Goal: Task Accomplishment & Management: Manage account settings

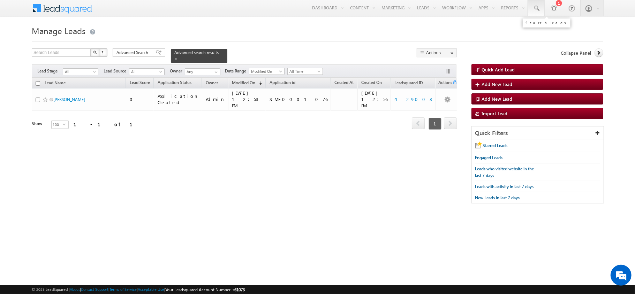
click at [533, 10] on span at bounding box center [535, 8] width 7 height 7
paste input "4129216"
type input "4129216"
click at [145, 56] on span "Advanced Search" at bounding box center [133, 52] width 34 height 6
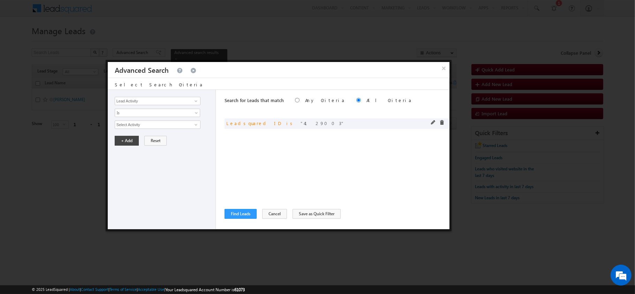
click at [435, 124] on div at bounding box center [439, 123] width 17 height 6
click at [433, 123] on span at bounding box center [433, 122] width 5 height 5
click at [174, 122] on input "4129003" at bounding box center [158, 125] width 86 height 8
paste input "216"
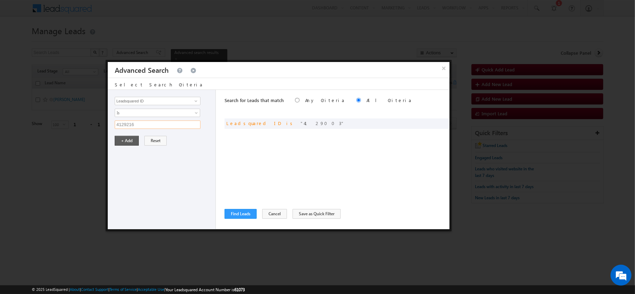
type input "4129216"
click at [131, 145] on button "+ Add" at bounding box center [127, 141] width 24 height 10
click at [222, 206] on div "Lead Activity Task Sales Group Prospect Id AA AA Owner AA Status Aadhaar Addres…" at bounding box center [278, 159] width 341 height 139
click at [241, 217] on button "Find Leads" at bounding box center [240, 214] width 32 height 10
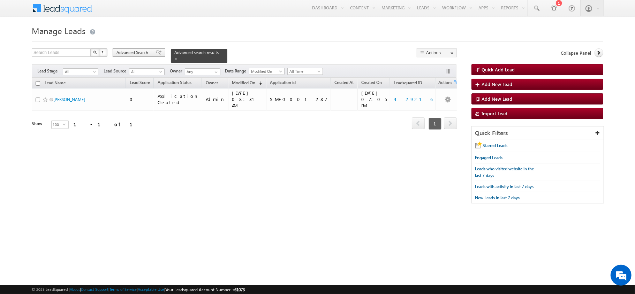
click at [122, 54] on span "Advanced Search" at bounding box center [133, 52] width 34 height 6
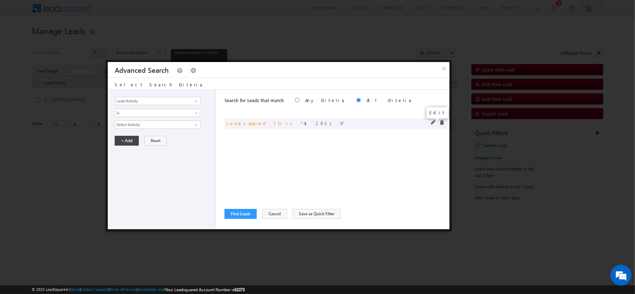
click at [431, 126] on div at bounding box center [439, 123] width 17 height 6
click at [431, 125] on span at bounding box center [433, 122] width 5 height 5
click at [158, 126] on input "4129216" at bounding box center [158, 125] width 86 height 8
paste input "3095167"
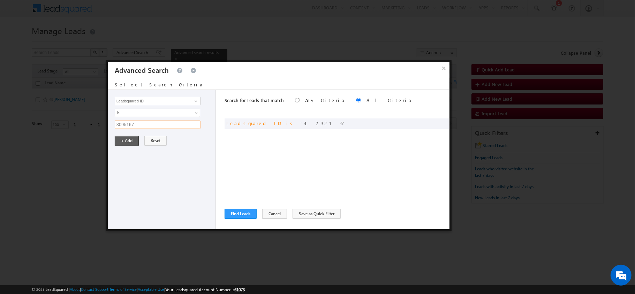
type input "3095167"
click at [117, 142] on button "+ Add" at bounding box center [127, 141] width 24 height 10
click at [244, 216] on button "Find Leads" at bounding box center [240, 214] width 32 height 10
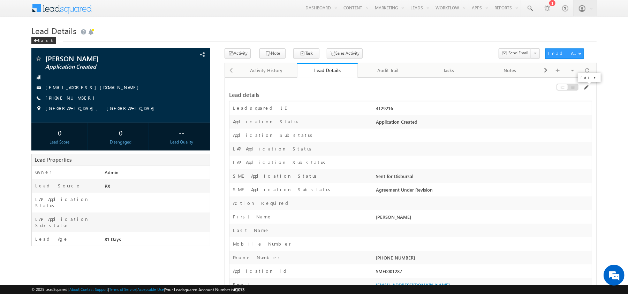
click at [589, 87] on div at bounding box center [534, 89] width 115 height 8
click at [587, 87] on span at bounding box center [586, 88] width 6 height 6
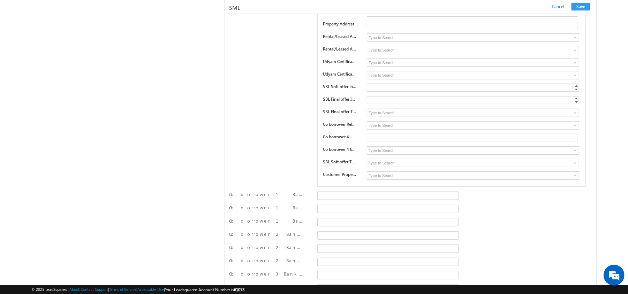
scroll to position [10381, 0]
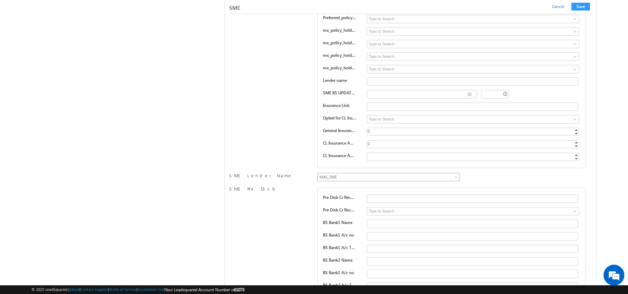
click at [377, 180] on span "MAS_SME" at bounding box center [371, 177] width 109 height 6
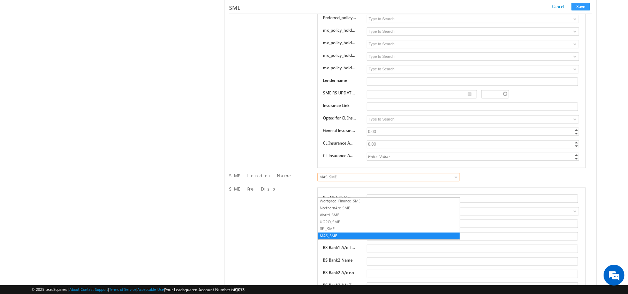
scroll to position [0, 0]
click at [358, 205] on link "NorthernArc_SME" at bounding box center [389, 208] width 142 height 6
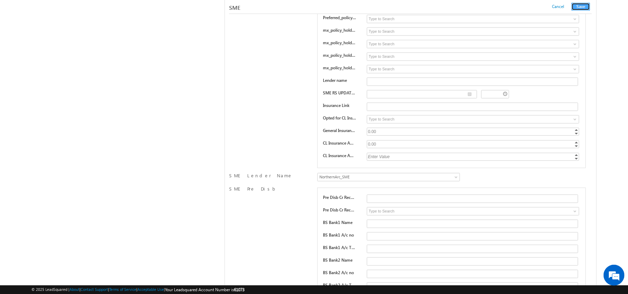
click at [580, 3] on button "Save" at bounding box center [580, 7] width 18 height 8
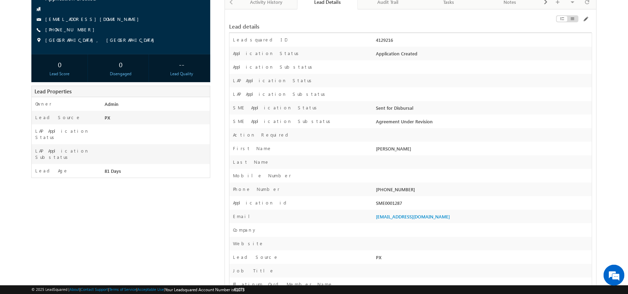
scroll to position [69, 0]
click at [387, 199] on div "Application id SME0001287" at bounding box center [410, 203] width 362 height 14
copy div "SME0001287"
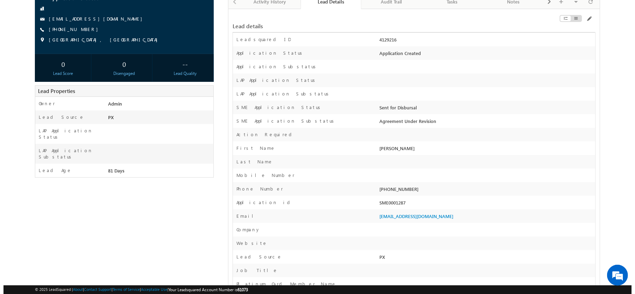
scroll to position [1, 0]
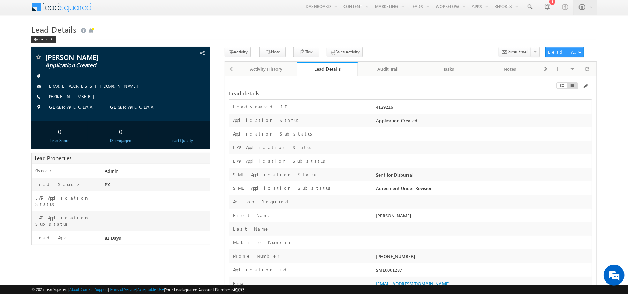
click at [398, 271] on div "SME0001287" at bounding box center [482, 272] width 217 height 10
click at [402, 71] on div "Audit Trail" at bounding box center [387, 69] width 49 height 8
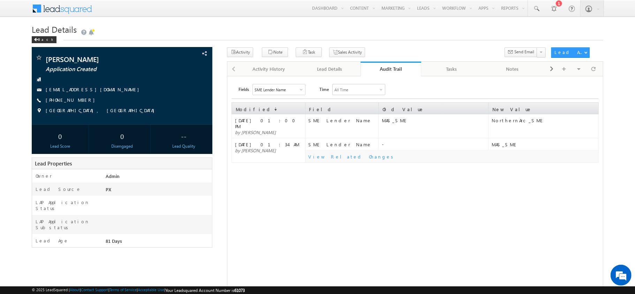
click at [275, 88] on div "SME Lender Name" at bounding box center [269, 89] width 31 height 5
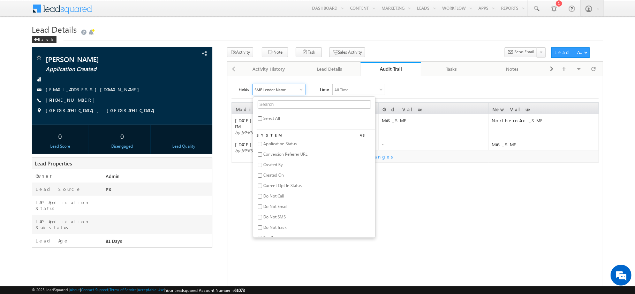
click at [268, 117] on span "Select All" at bounding box center [271, 118] width 17 height 5
checkbox input "true"
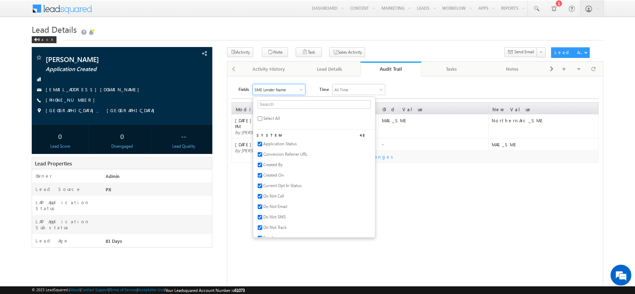
checkbox input "true"
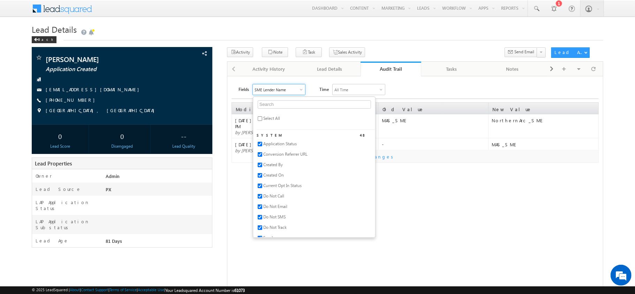
checkbox input "true"
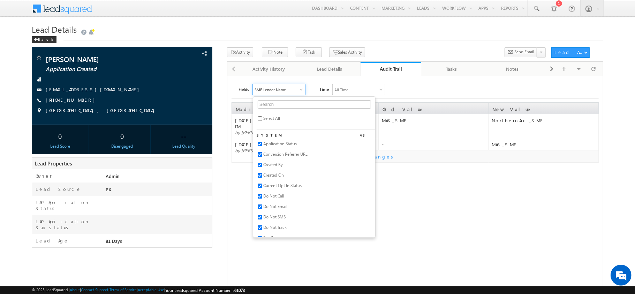
checkbox input "true"
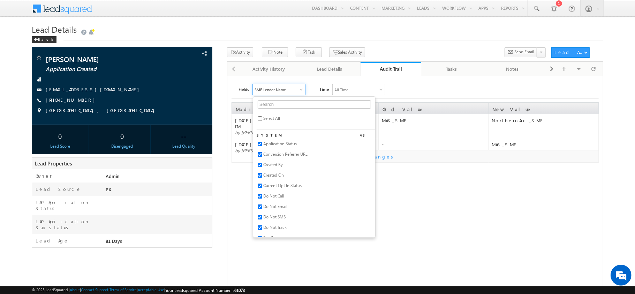
checkbox input "true"
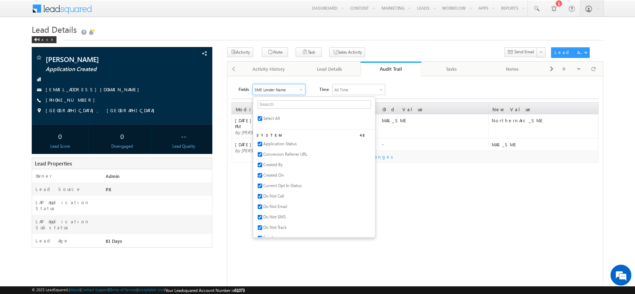
checkbox input "true"
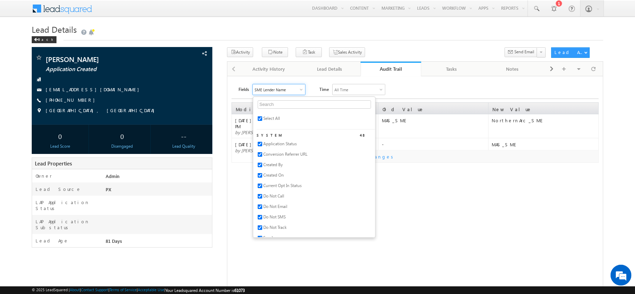
checkbox input "true"
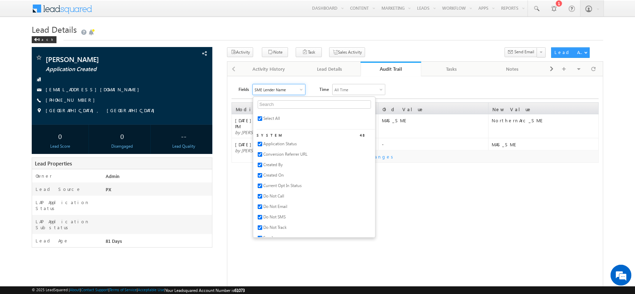
checkbox input "true"
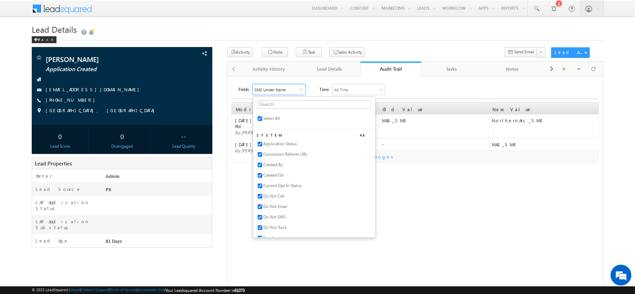
checkbox input "true"
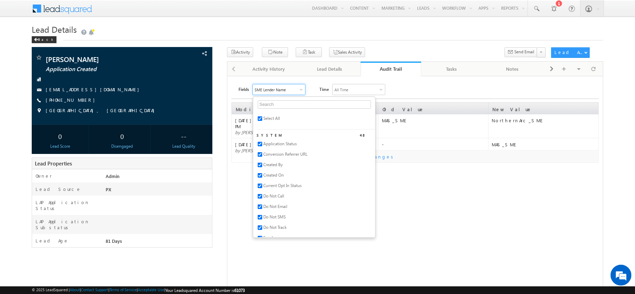
checkbox input "true"
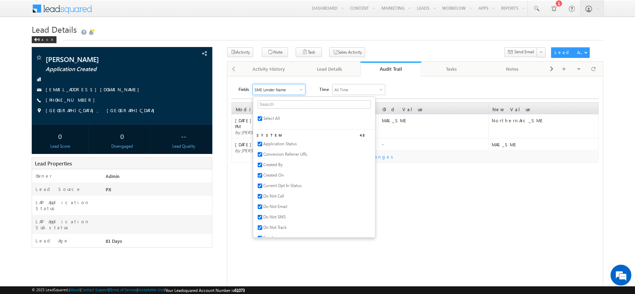
checkbox input "true"
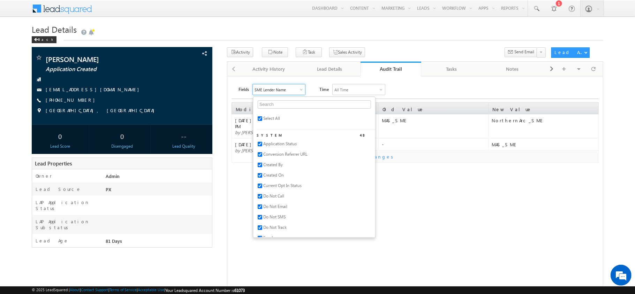
checkbox input "true"
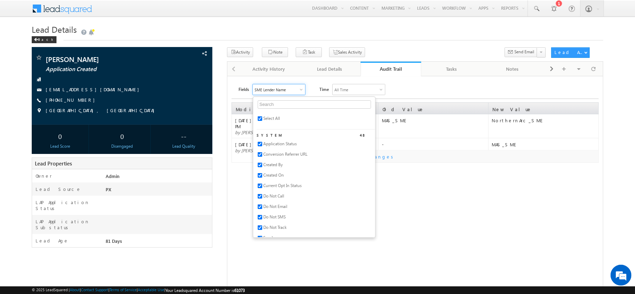
checkbox input "true"
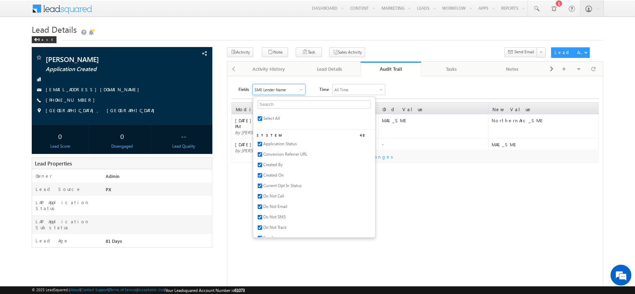
checkbox input "true"
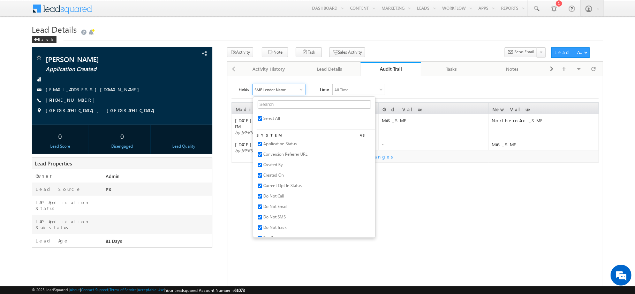
checkbox input "true"
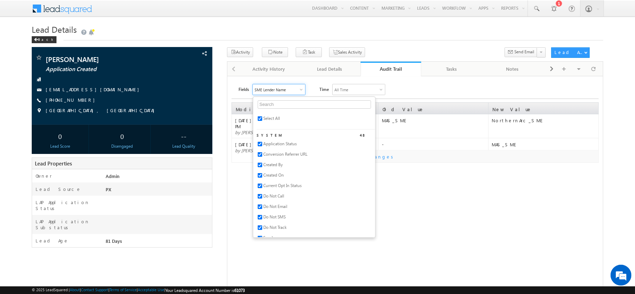
checkbox input "true"
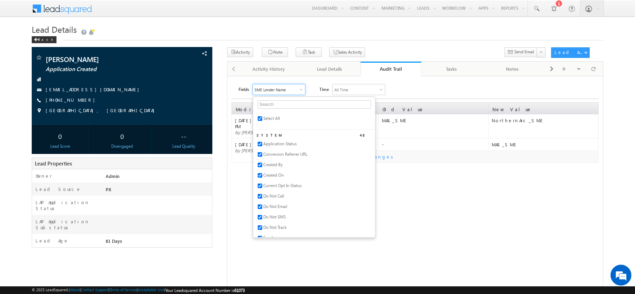
checkbox input "true"
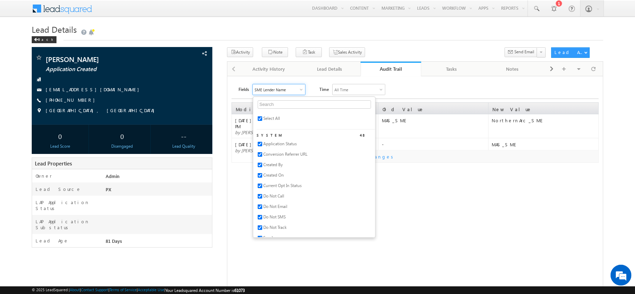
checkbox input "true"
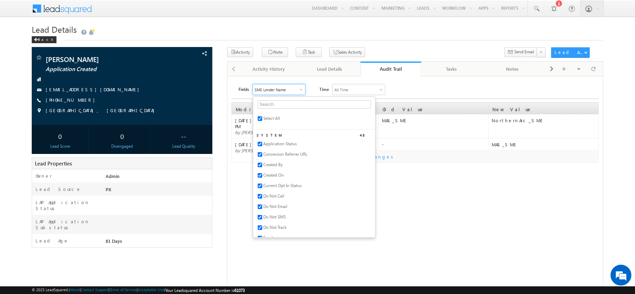
checkbox input "true"
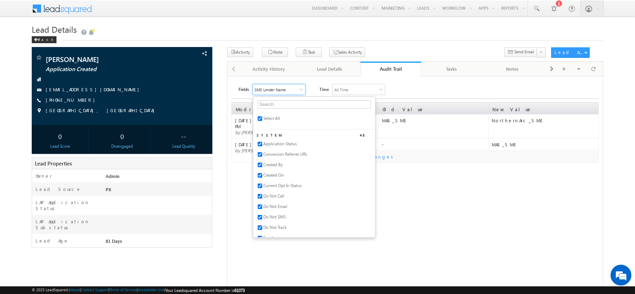
checkbox input "true"
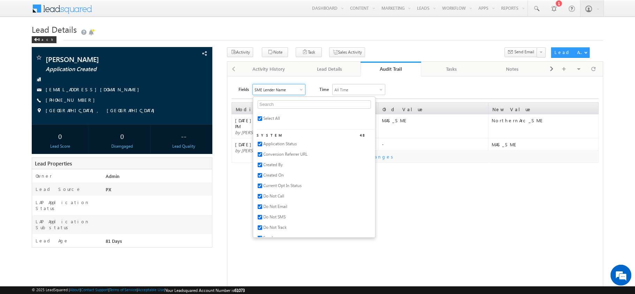
checkbox input "true"
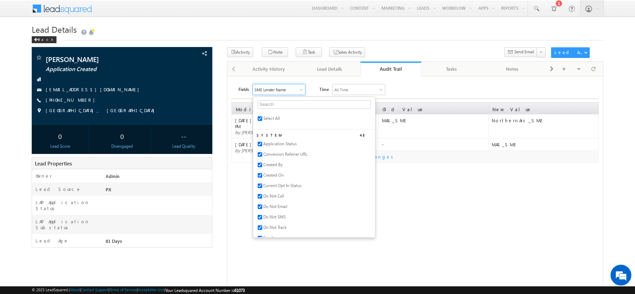
checkbox input "true"
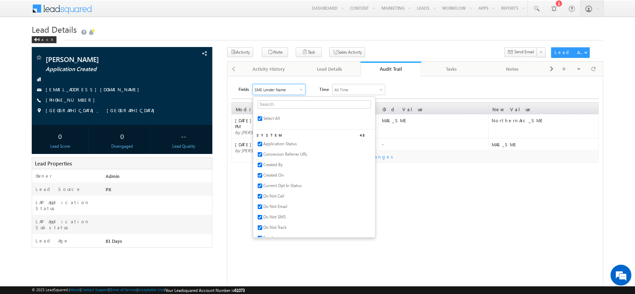
checkbox input "true"
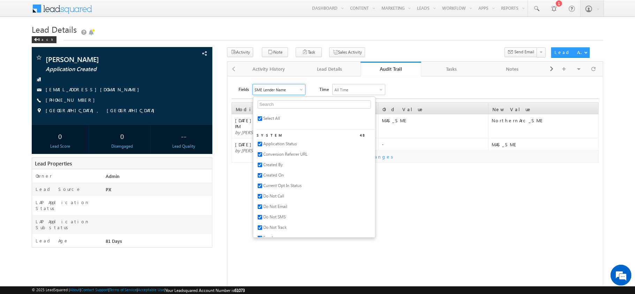
checkbox input "true"
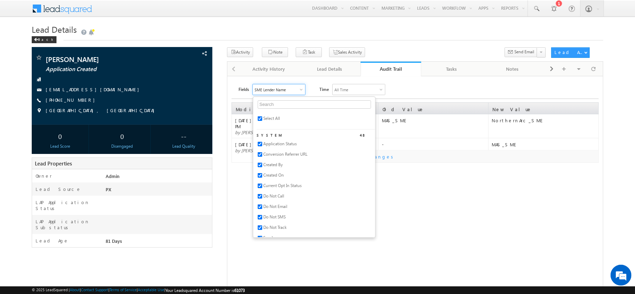
checkbox input "true"
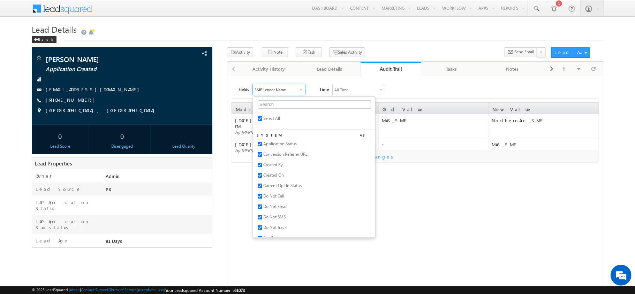
checkbox input "true"
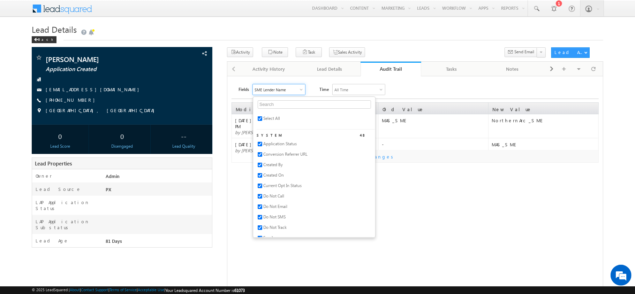
checkbox input "true"
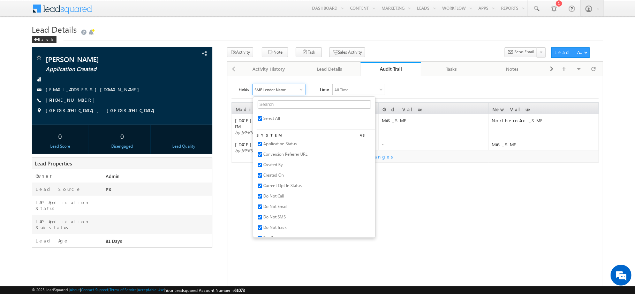
checkbox input "true"
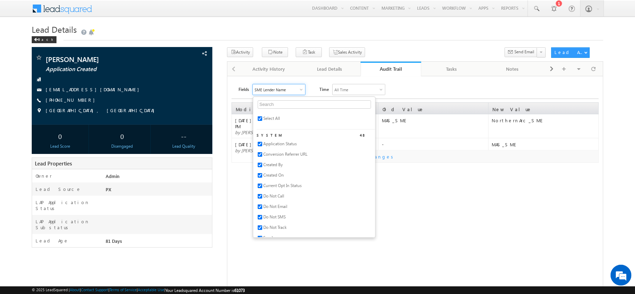
checkbox input "true"
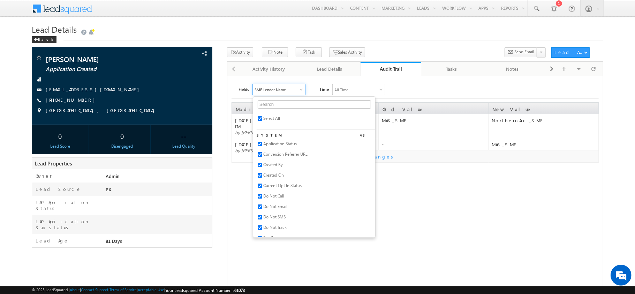
checkbox input "true"
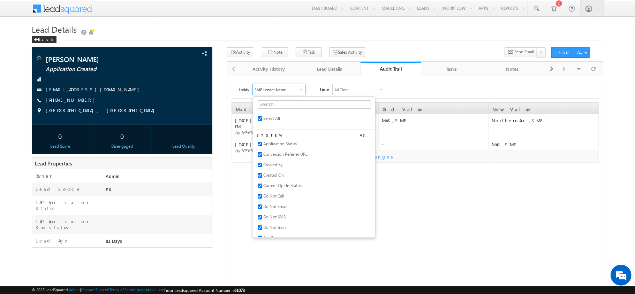
checkbox input "true"
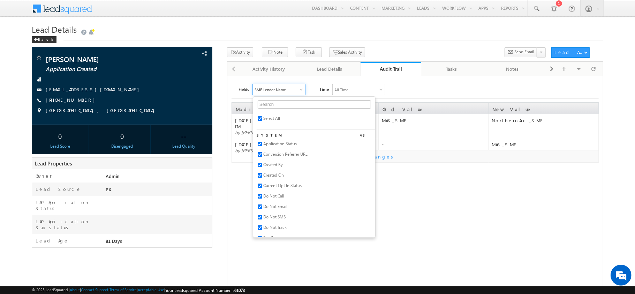
checkbox input "true"
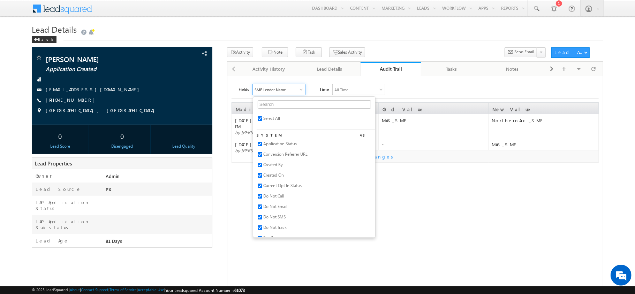
checkbox input "true"
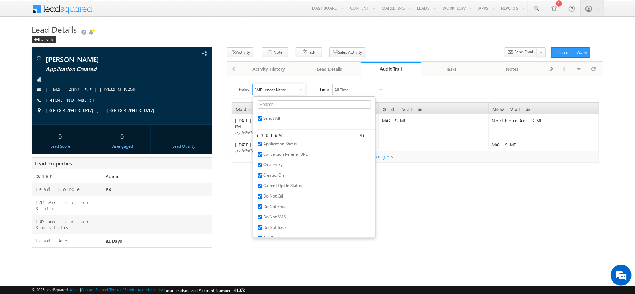
checkbox input "true"
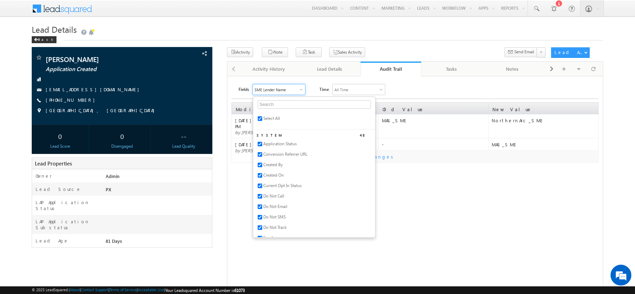
checkbox input "true"
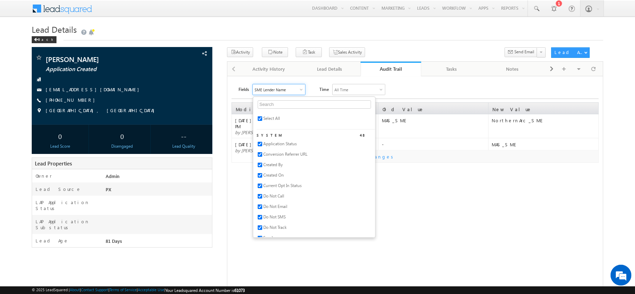
checkbox input "true"
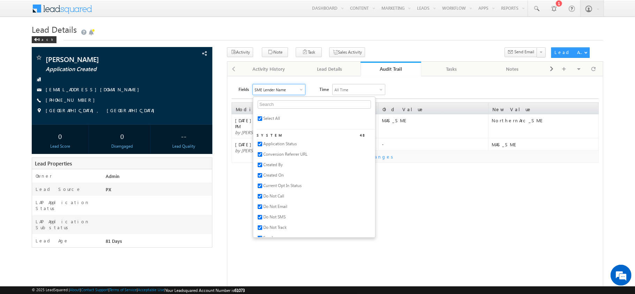
checkbox input "true"
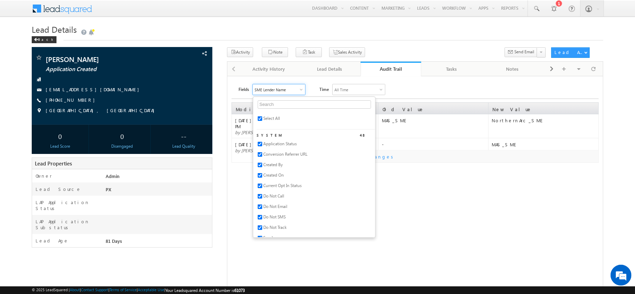
checkbox input "true"
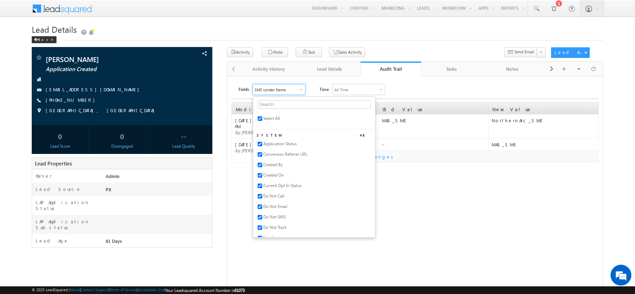
checkbox input "true"
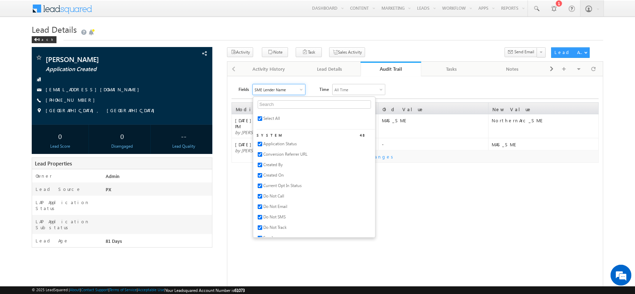
checkbox input "true"
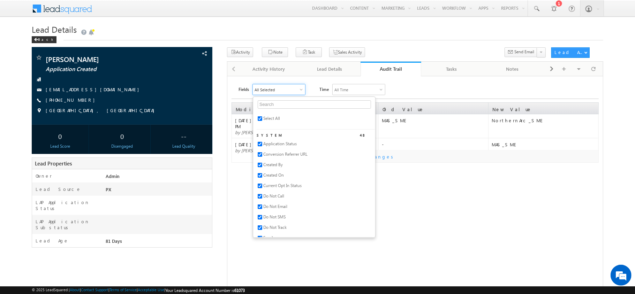
click at [472, 170] on div "Fields All Selected Select All System 48 Application Status Conversion Referrer…" at bounding box center [414, 206] width 367 height 244
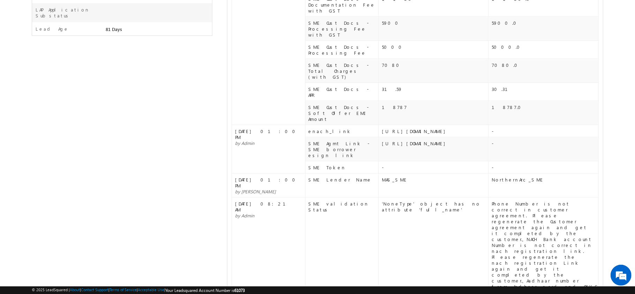
scroll to position [0, 0]
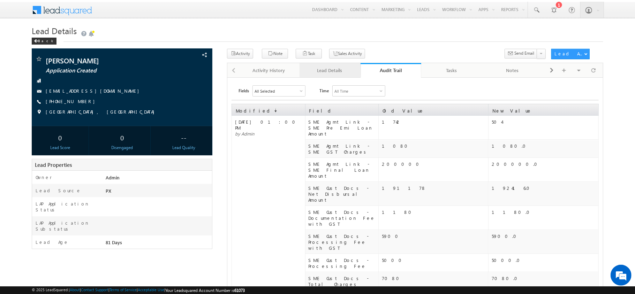
click at [345, 70] on div "Lead Details" at bounding box center [329, 70] width 49 height 8
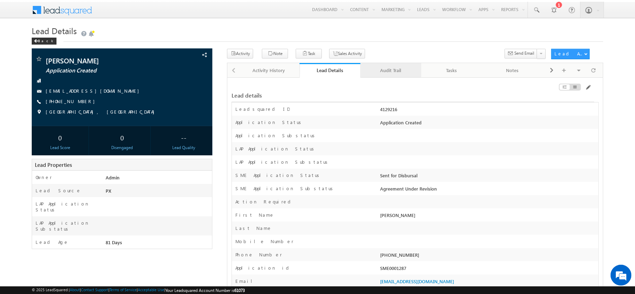
click at [392, 77] on link "Audit Trail" at bounding box center [390, 70] width 61 height 15
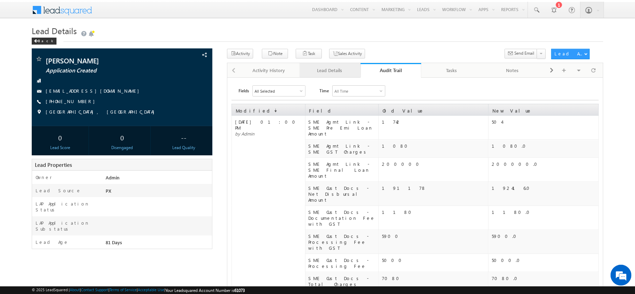
click at [343, 71] on div "Lead Details" at bounding box center [329, 70] width 49 height 8
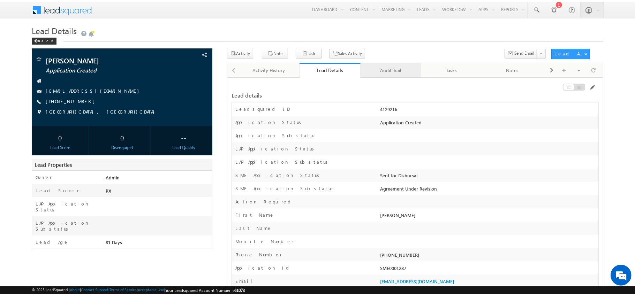
click at [397, 75] on div "Audit Trail" at bounding box center [390, 70] width 49 height 8
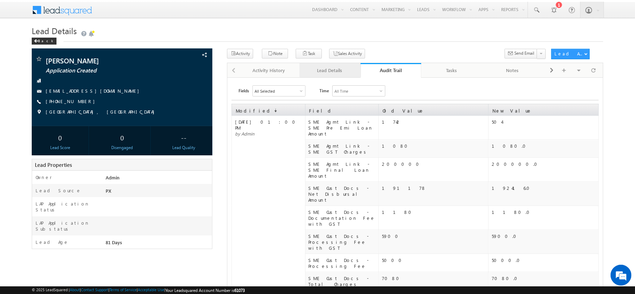
click at [323, 67] on div "Lead Details" at bounding box center [329, 70] width 49 height 8
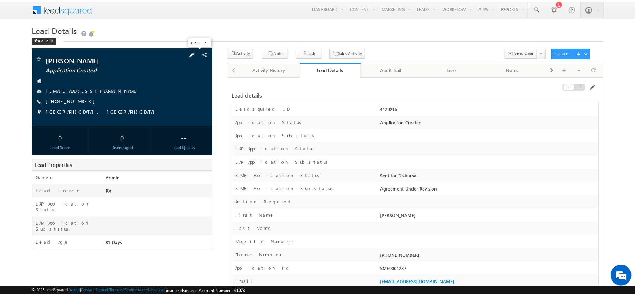
click at [195, 54] on span at bounding box center [192, 55] width 8 height 8
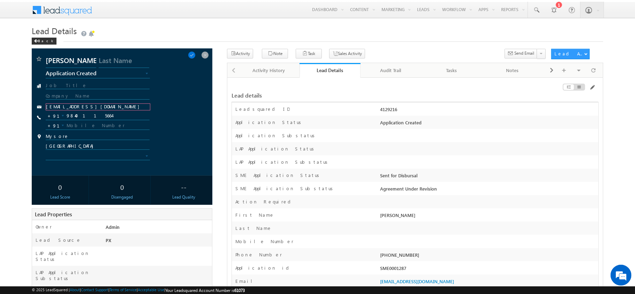
click at [100, 108] on input "sowmijr01@gmail.com" at bounding box center [98, 106] width 105 height 7
click at [101, 107] on input "karthikeyan.a@werize.com" at bounding box center [98, 106] width 105 height 7
click at [102, 117] on input "9840115664" at bounding box center [98, 116] width 104 height 8
click at [195, 53] on span at bounding box center [192, 55] width 8 height 8
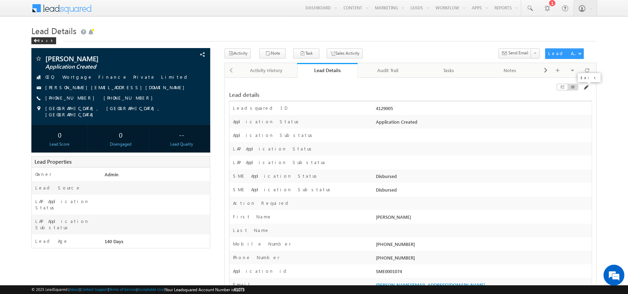
click at [586, 87] on span at bounding box center [586, 88] width 6 height 6
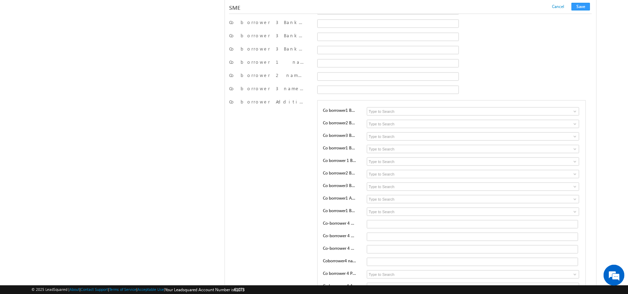
scroll to position [10476, 0]
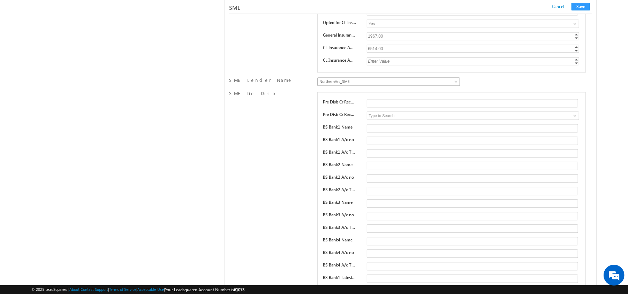
click at [366, 86] on link "NorthernArc_SME" at bounding box center [388, 81] width 143 height 8
click at [580, 8] on button "Save" at bounding box center [580, 7] width 18 height 8
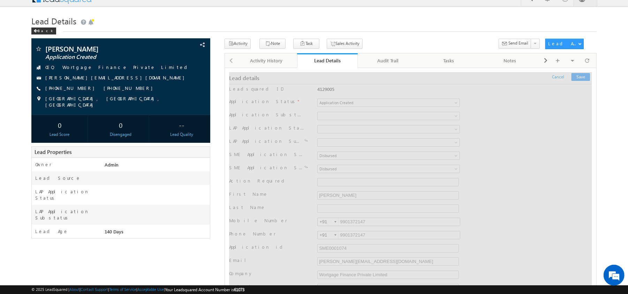
scroll to position [0, 0]
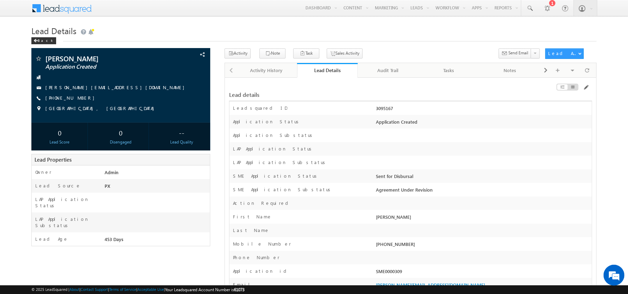
click at [584, 91] on div at bounding box center [534, 89] width 115 height 8
click at [584, 87] on span at bounding box center [586, 88] width 6 height 6
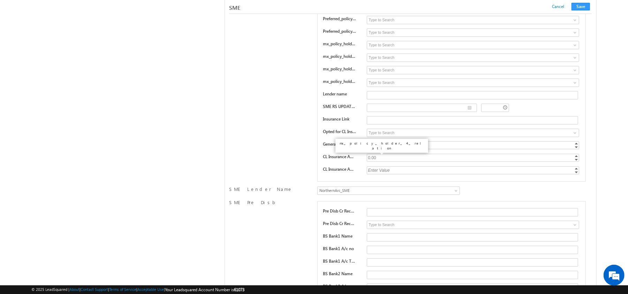
scroll to position [10357, 0]
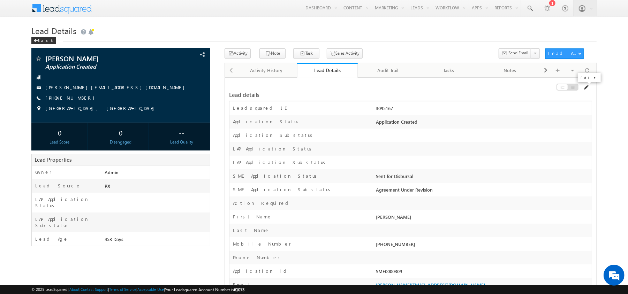
click at [584, 88] on span at bounding box center [586, 88] width 6 height 6
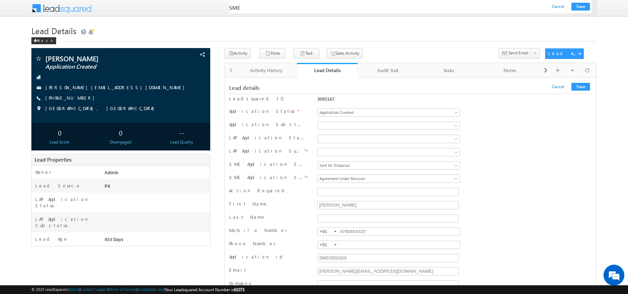
scroll to position [10381, 0]
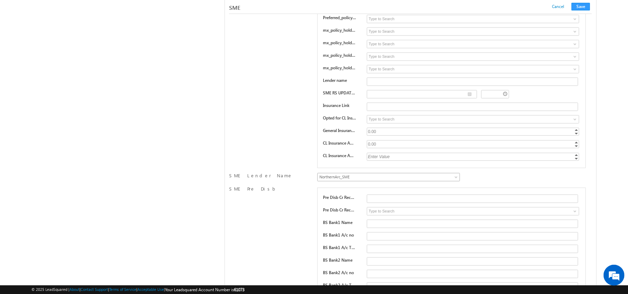
click at [358, 180] on span "NorthernArc_SME" at bounding box center [371, 177] width 109 height 6
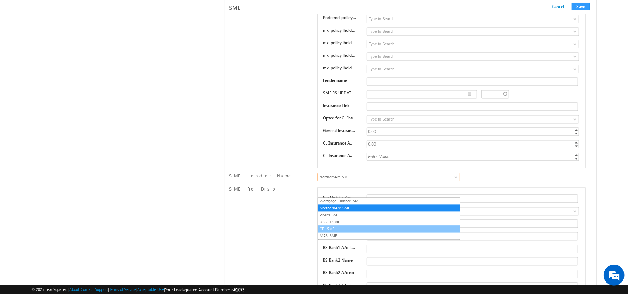
scroll to position [10388, 0]
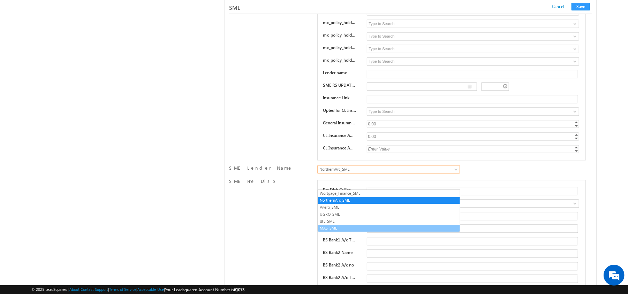
click at [335, 229] on link "MAS_SME" at bounding box center [389, 228] width 142 height 6
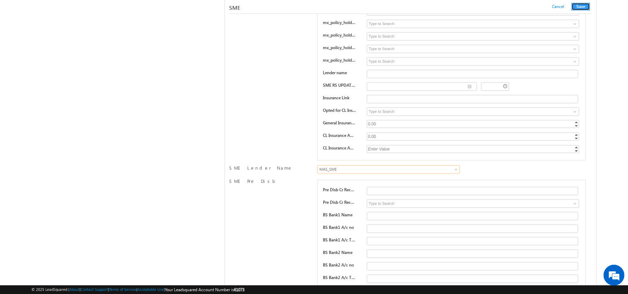
drag, startPoint x: 580, startPoint y: 7, endPoint x: 311, endPoint y: 292, distance: 391.9
click at [580, 7] on button "Save" at bounding box center [580, 7] width 18 height 8
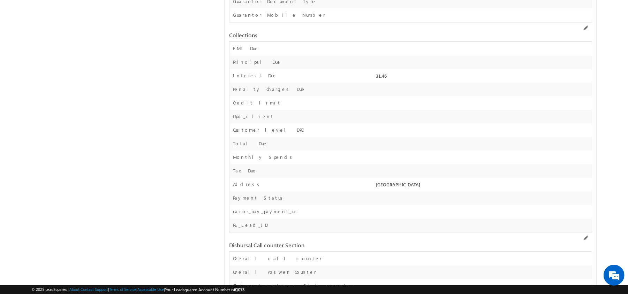
scroll to position [0, 0]
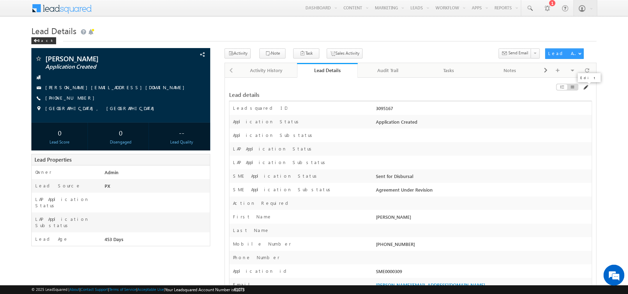
click at [587, 88] on span at bounding box center [585, 88] width 6 height 6
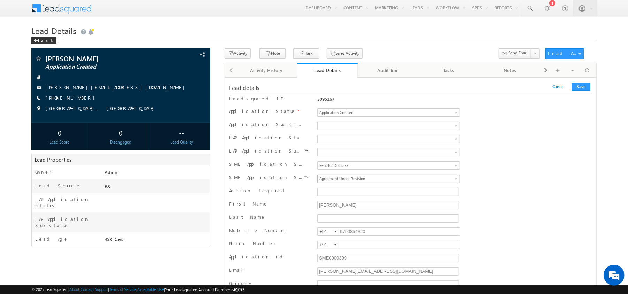
click at [353, 183] on link "Agreement Under Revision" at bounding box center [388, 179] width 143 height 8
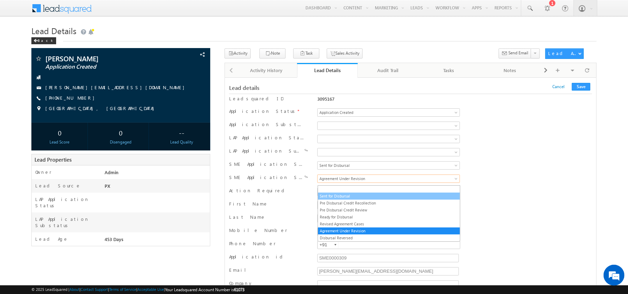
click at [351, 194] on link "Sent for Disbursal" at bounding box center [389, 196] width 142 height 6
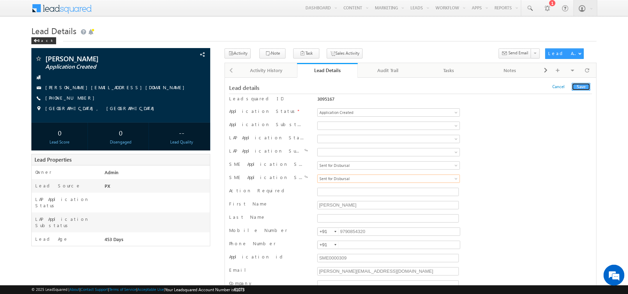
click at [579, 87] on button "Save" at bounding box center [580, 87] width 18 height 8
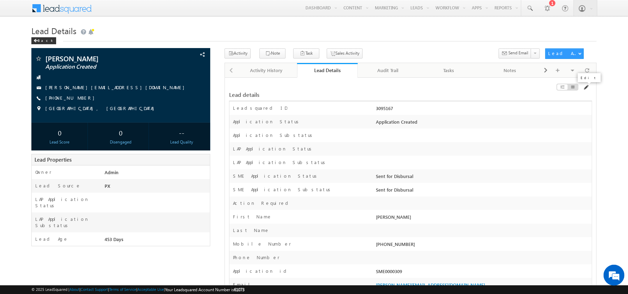
click at [583, 90] on span at bounding box center [586, 88] width 6 height 6
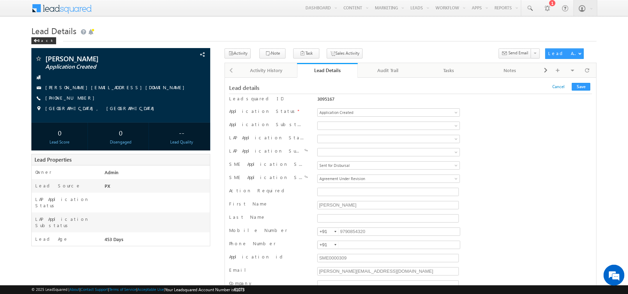
click at [378, 230] on div "+91-9790854320 9790854320 +91" at bounding box center [388, 232] width 146 height 10
click at [378, 236] on input "9790854320" at bounding box center [388, 232] width 143 height 8
paste input "9590689393"
type input "9590689393"
click at [353, 275] on input "sowmiyan.j@werize.com" at bounding box center [387, 271] width 141 height 8
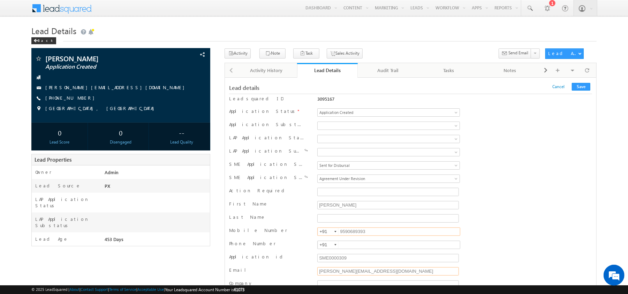
click at [353, 275] on input "sowmiyan.j@werize.com" at bounding box center [387, 271] width 141 height 8
paste input "[EMAIL_ADDRESS][DOMAIN_NAME]"
type input "[EMAIL_ADDRESS][DOMAIN_NAME]"
click at [578, 88] on button "Save" at bounding box center [580, 87] width 18 height 8
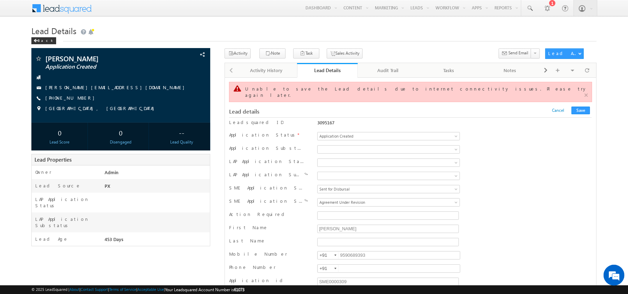
click at [351, 199] on span "Agreement Under Revision" at bounding box center [371, 202] width 109 height 6
click at [579, 107] on button "Save" at bounding box center [580, 111] width 18 height 8
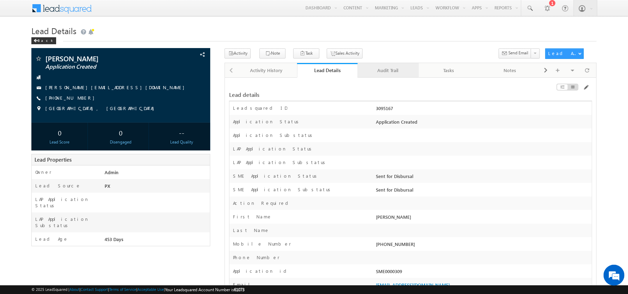
click at [387, 70] on div "Audit Trail" at bounding box center [387, 70] width 49 height 8
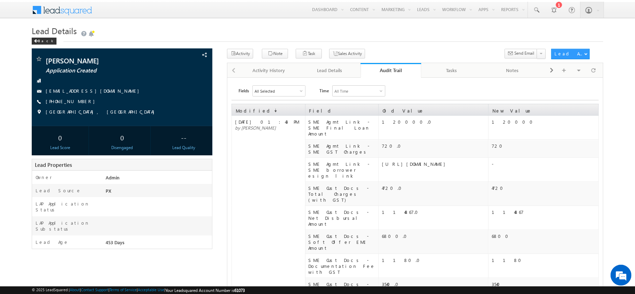
click at [387, 70] on div "Audit Trail" at bounding box center [391, 70] width 51 height 7
click at [385, 70] on div "Audit Trail" at bounding box center [391, 70] width 51 height 7
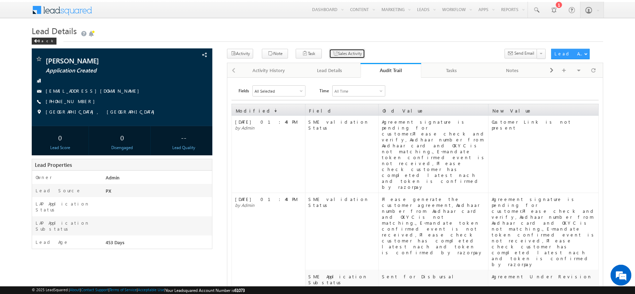
click at [331, 56] on button "Sales Activity" at bounding box center [347, 54] width 36 height 10
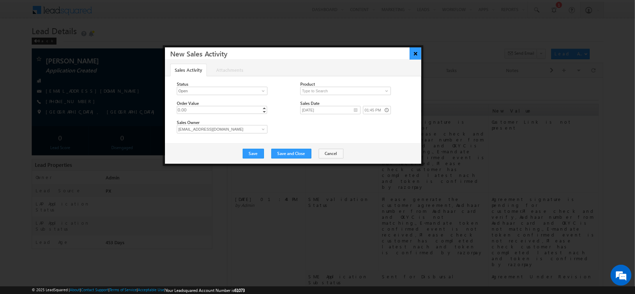
click at [416, 52] on button "×" at bounding box center [414, 53] width 11 height 12
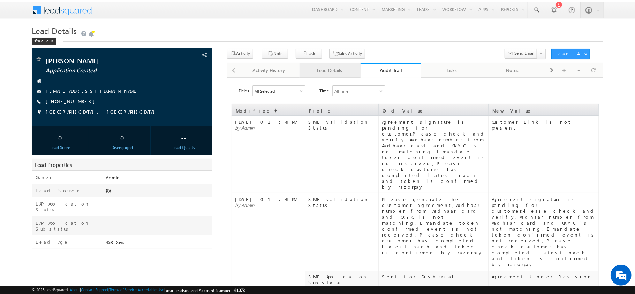
click at [337, 72] on div "Lead Details" at bounding box center [329, 70] width 49 height 8
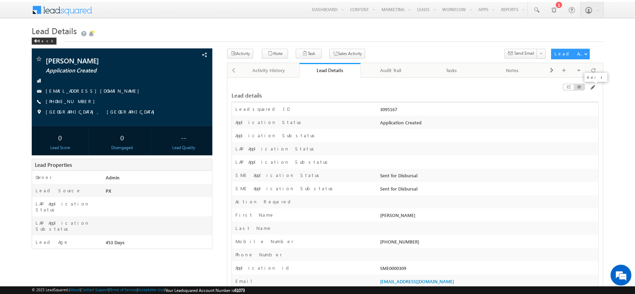
click at [594, 89] on span at bounding box center [592, 88] width 6 height 6
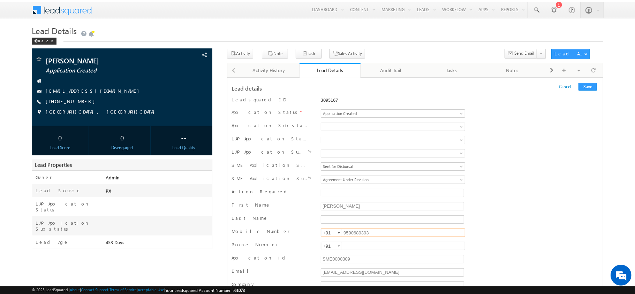
click at [382, 233] on input "9590689393" at bounding box center [393, 233] width 144 height 8
type input "9686279293"
click at [372, 174] on div "SME Application Status Application Created Application Complete Approved Agreem…" at bounding box center [414, 167] width 367 height 13
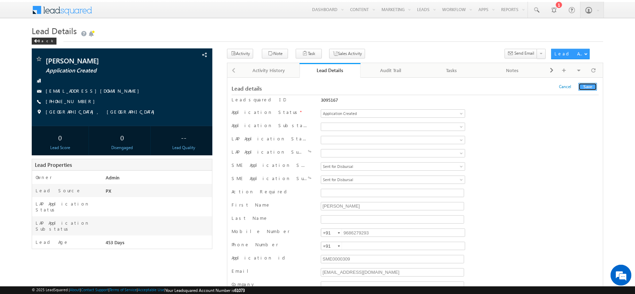
click at [586, 88] on button "Save" at bounding box center [587, 87] width 18 height 8
